Goal: Check status: Check status

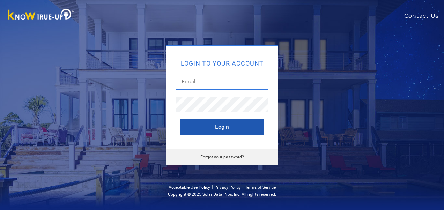
type input "durangarc@hotmail.com"
click at [221, 128] on button "Login" at bounding box center [222, 126] width 84 height 15
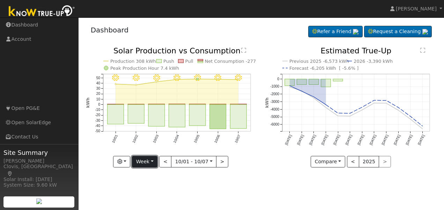
click at [153, 164] on button "Week" at bounding box center [144, 162] width 25 height 12
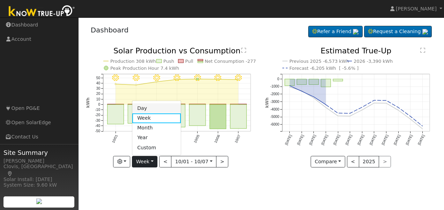
click at [147, 110] on link "Day" at bounding box center [156, 109] width 49 height 10
type input "[DATE]"
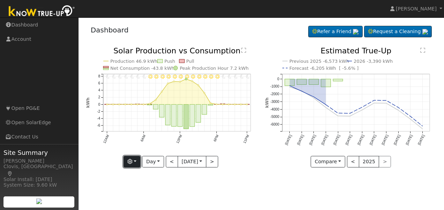
click at [133, 161] on button "button" at bounding box center [132, 162] width 17 height 12
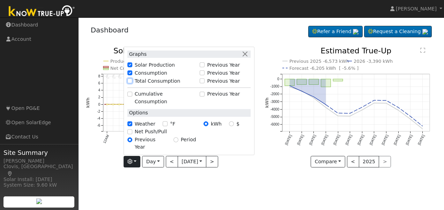
click at [128, 83] on input "Total Consumption" at bounding box center [129, 81] width 5 height 5
checkbox input "true"
click at [237, 173] on div "11PM - Clear 10PM - Clear 9PM - Clear 8PM - Clear 7PM - Clear 6PM - Clear 5PM -…" at bounding box center [171, 112] width 179 height 131
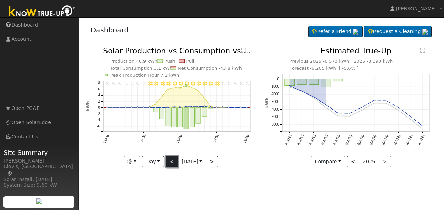
click at [166, 161] on button "<" at bounding box center [172, 162] width 12 height 12
click at [221, 162] on icon "11PM - Clear 10PM - Clear 9PM - Clear 8PM - Clear 7PM - Clear 6PM - Clear 5PM -…" at bounding box center [172, 108] width 172 height 122
click at [217, 162] on button ">" at bounding box center [212, 162] width 12 height 12
click at [168, 163] on button "<" at bounding box center [172, 162] width 12 height 12
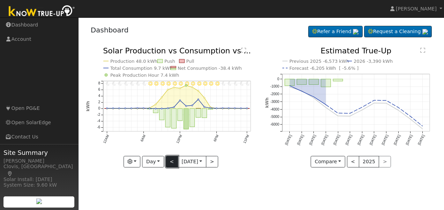
click at [168, 163] on button "<" at bounding box center [172, 162] width 12 height 12
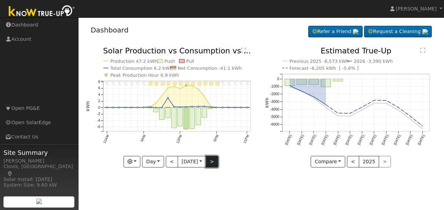
click at [210, 162] on button ">" at bounding box center [212, 162] width 12 height 12
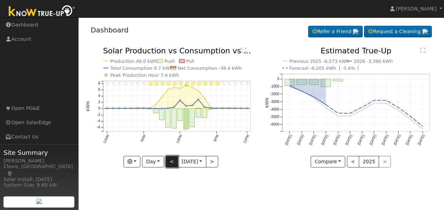
click at [167, 163] on button "<" at bounding box center [172, 162] width 12 height 12
click at [167, 162] on button "<" at bounding box center [172, 162] width 12 height 12
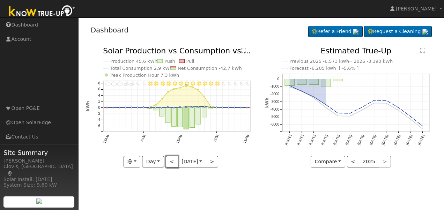
click at [168, 162] on button "<" at bounding box center [172, 162] width 12 height 12
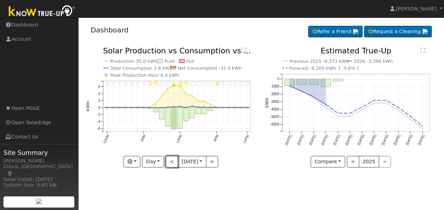
click at [168, 162] on button "<" at bounding box center [172, 162] width 12 height 12
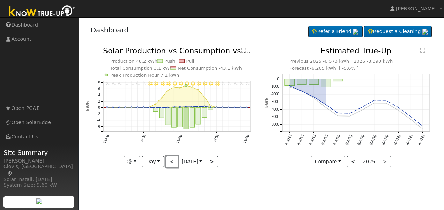
click at [168, 162] on button "<" at bounding box center [172, 162] width 12 height 12
click at [169, 161] on button "<" at bounding box center [172, 162] width 12 height 12
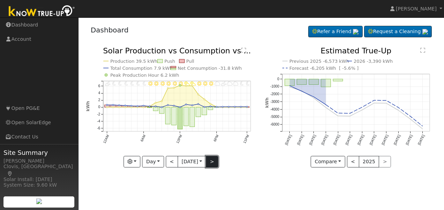
click at [211, 160] on button ">" at bounding box center [212, 162] width 12 height 12
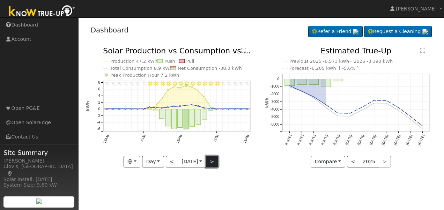
click at [211, 160] on button ">" at bounding box center [212, 162] width 12 height 12
click at [211, 160] on div "11PM - MostlyClear 10PM - MostlyClear 9PM - MostlyClear 8PM - Clear 7PM - Clear…" at bounding box center [172, 107] width 172 height 120
click at [211, 160] on button ">" at bounding box center [212, 162] width 12 height 12
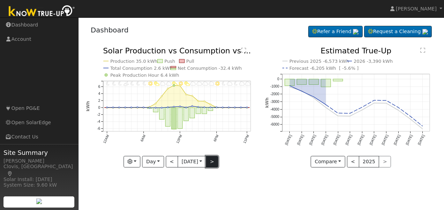
click at [211, 160] on button ">" at bounding box center [212, 162] width 12 height 12
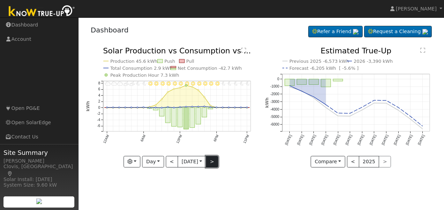
click at [211, 160] on button ">" at bounding box center [212, 162] width 12 height 12
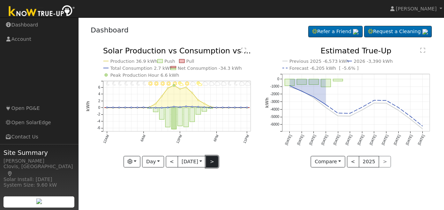
click at [211, 160] on button ">" at bounding box center [212, 162] width 12 height 12
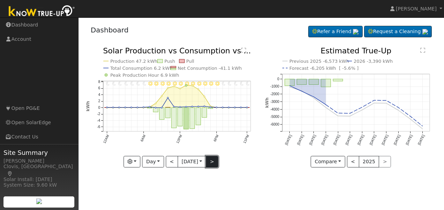
click at [211, 160] on button ">" at bounding box center [212, 162] width 12 height 12
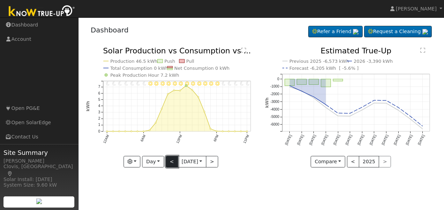
click at [168, 161] on button "<" at bounding box center [172, 162] width 12 height 12
type input "[DATE]"
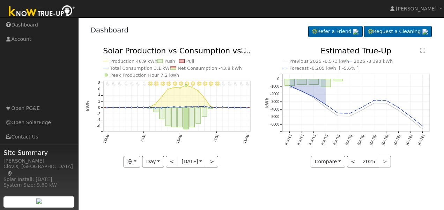
click at [279, 182] on div "User Profile First name Last name Email Email Notifications No Emails No Emails…" at bounding box center [261, 113] width 365 height 193
click at [424, 10] on span "[PERSON_NAME]" at bounding box center [416, 9] width 41 height 6
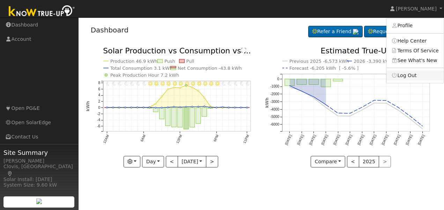
click at [402, 79] on link "Log Out" at bounding box center [414, 75] width 57 height 10
